Goal: Browse casually: Explore the website without a specific task or goal

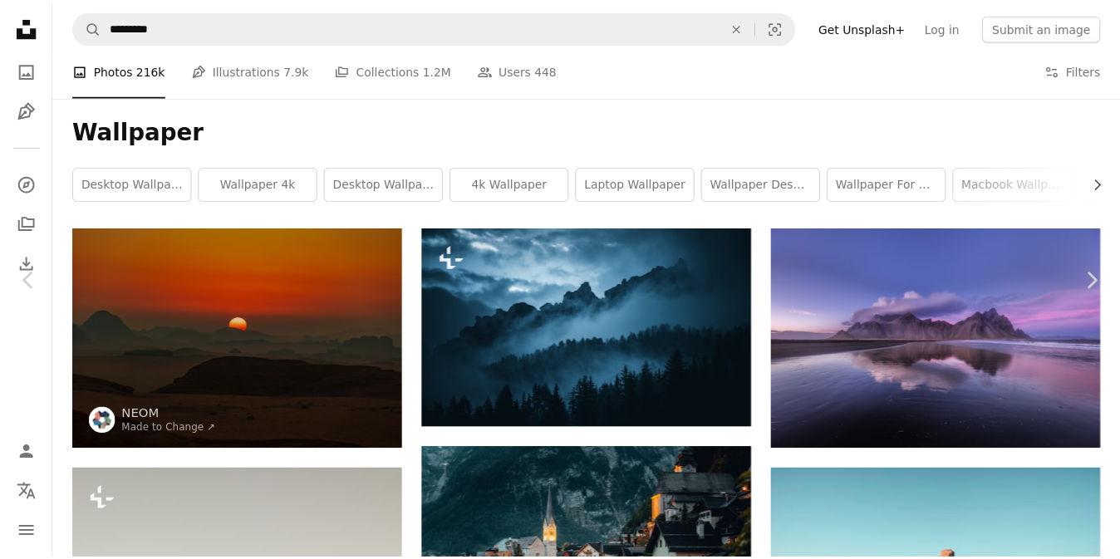
scroll to position [20016, 0]
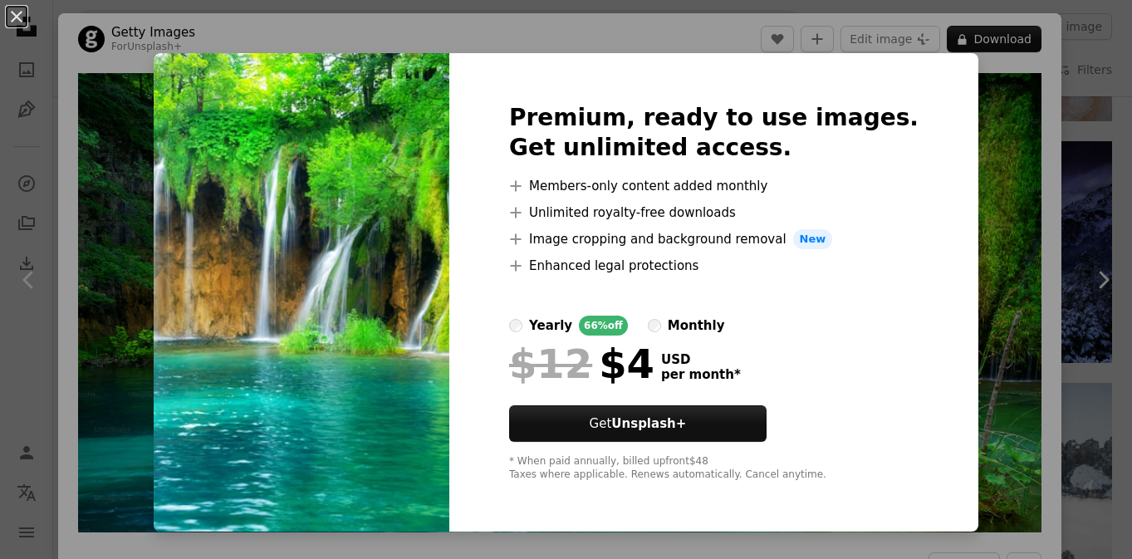
click at [371, 237] on img at bounding box center [302, 292] width 296 height 478
click at [639, 425] on button "Get Unsplash+" at bounding box center [637, 423] width 257 height 37
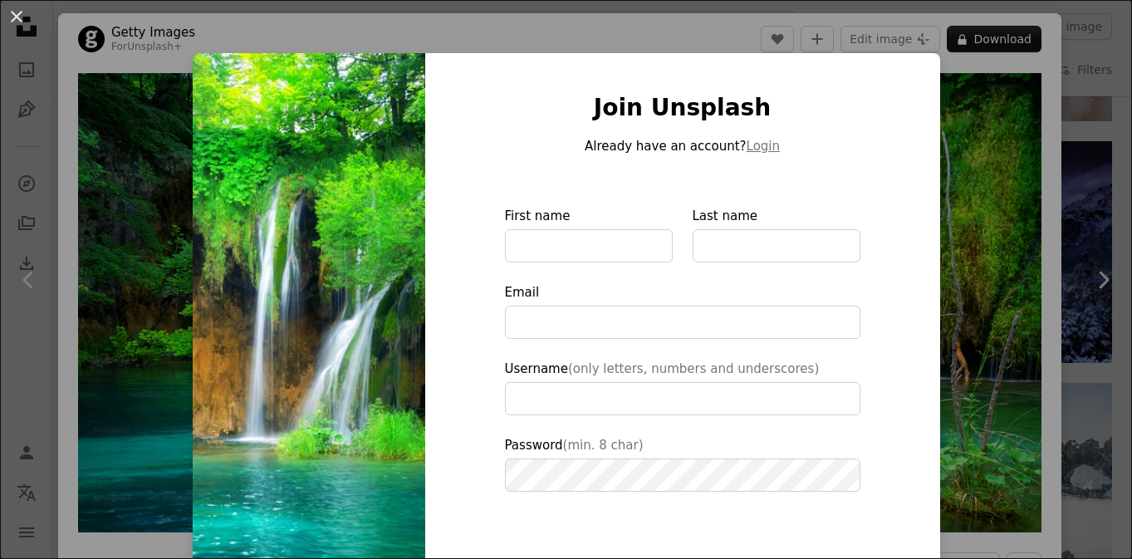
click at [348, 283] on img at bounding box center [309, 375] width 233 height 645
type input "**********"
click at [14, 17] on button "An X shape" at bounding box center [17, 17] width 20 height 20
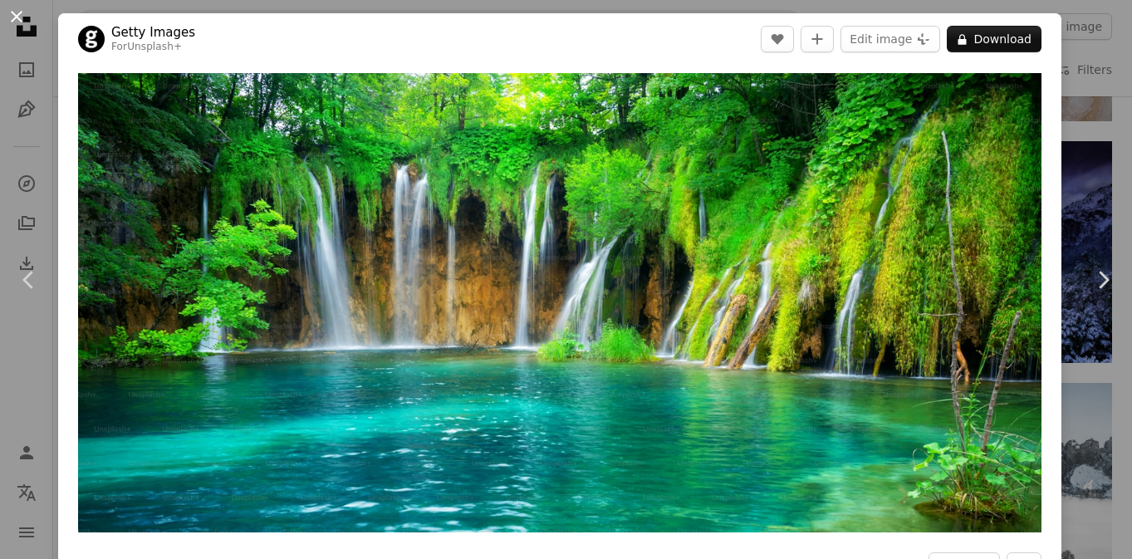
click at [14, 9] on button "An X shape" at bounding box center [17, 17] width 20 height 20
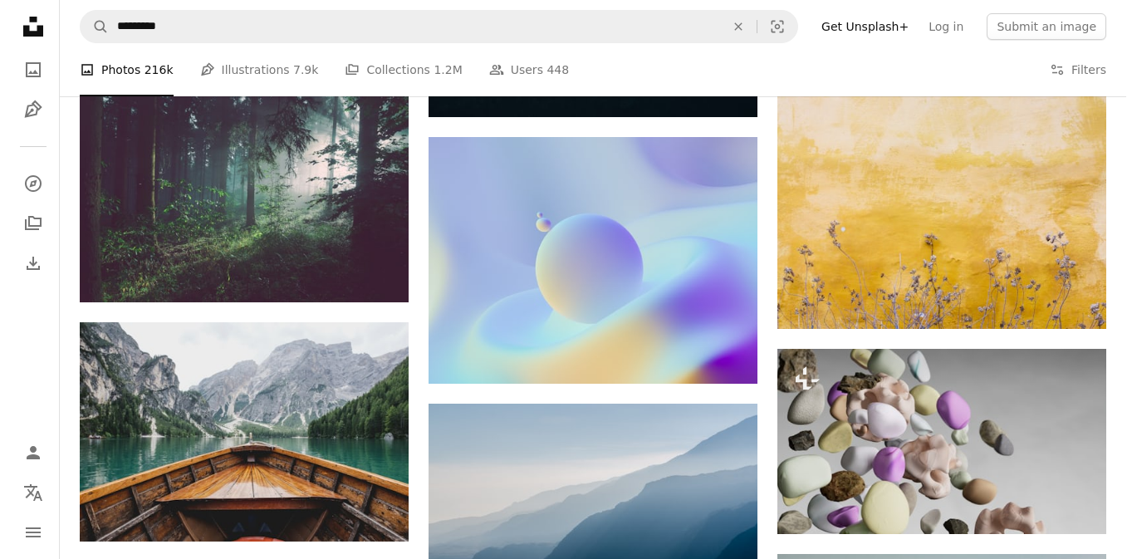
scroll to position [18355, 0]
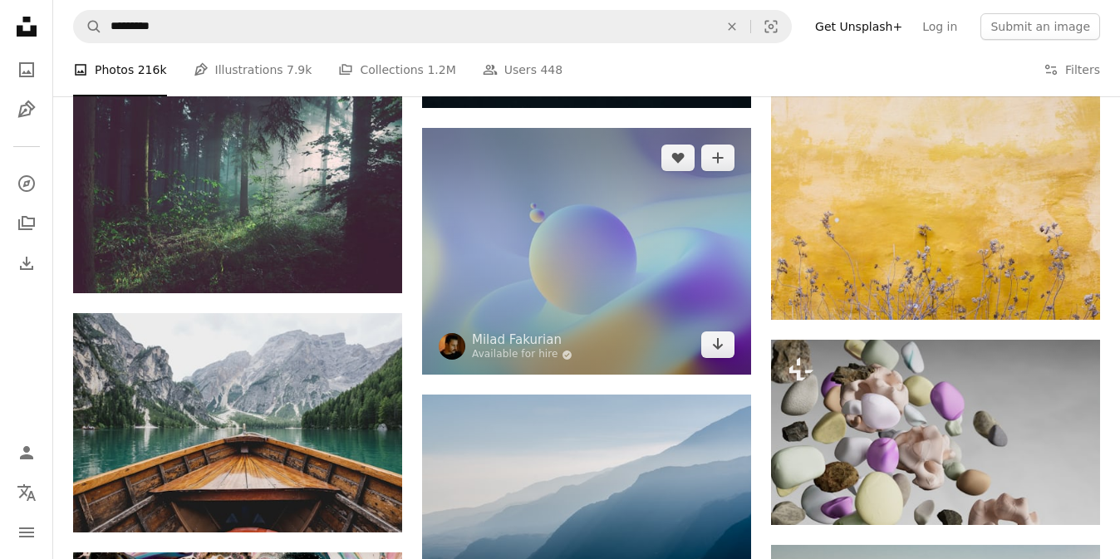
click at [527, 248] on img at bounding box center [586, 251] width 329 height 247
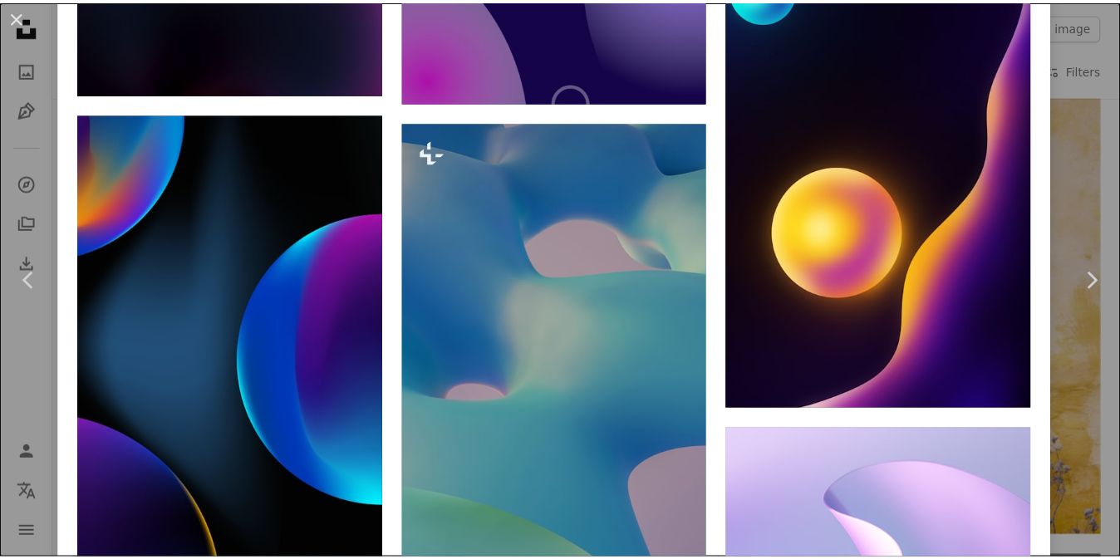
scroll to position [2575, 0]
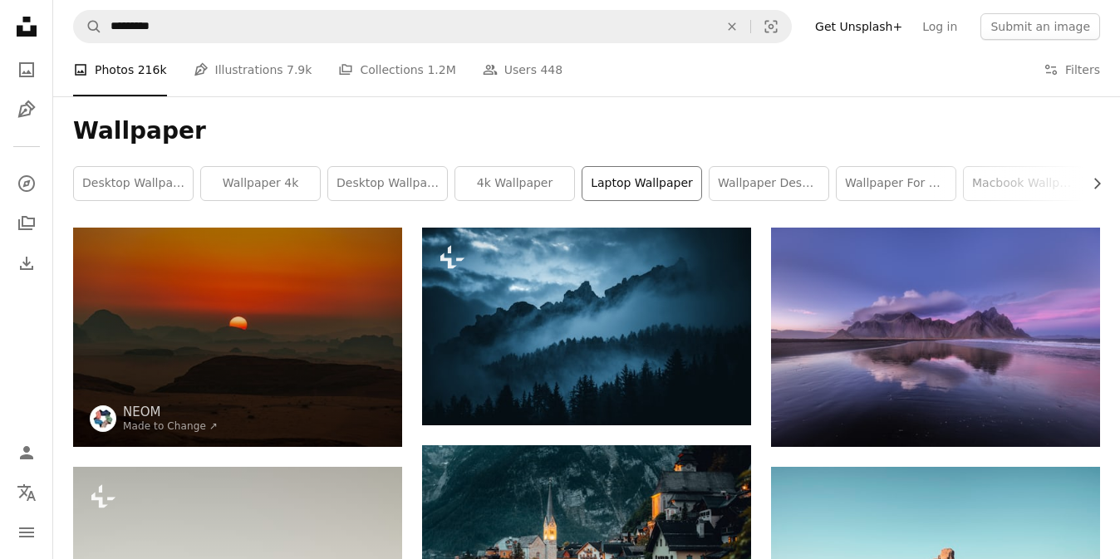
click at [610, 179] on link "laptop wallpaper" at bounding box center [641, 183] width 119 height 33
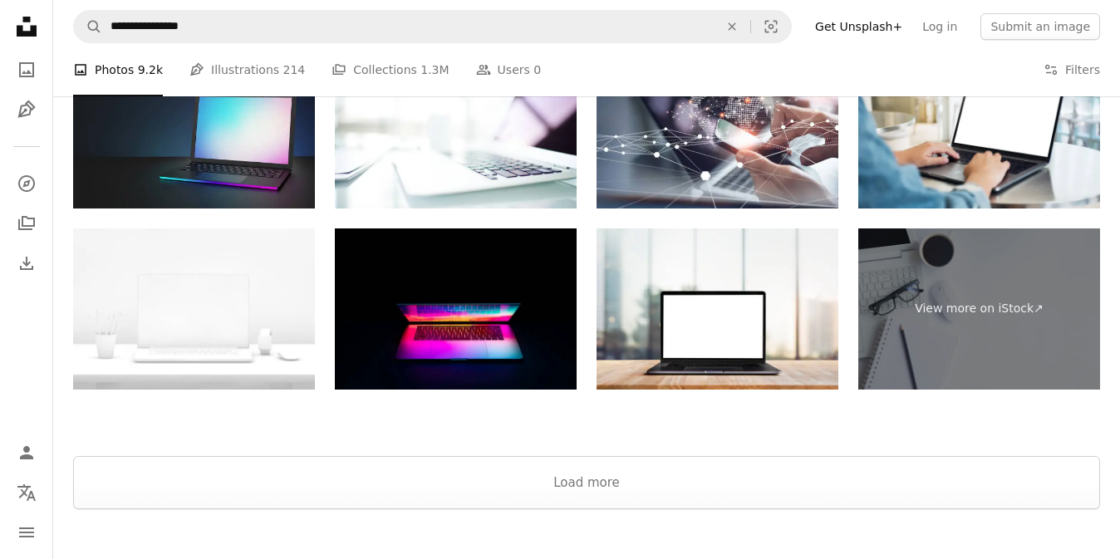
scroll to position [2475, 0]
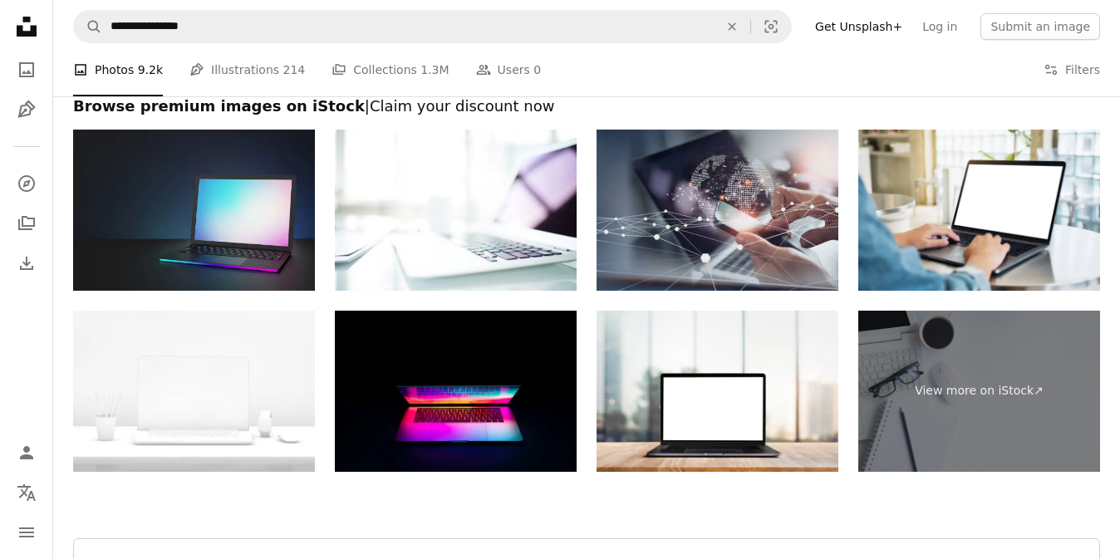
click at [723, 217] on img at bounding box center [717, 210] width 242 height 161
